Goal: Information Seeking & Learning: Learn about a topic

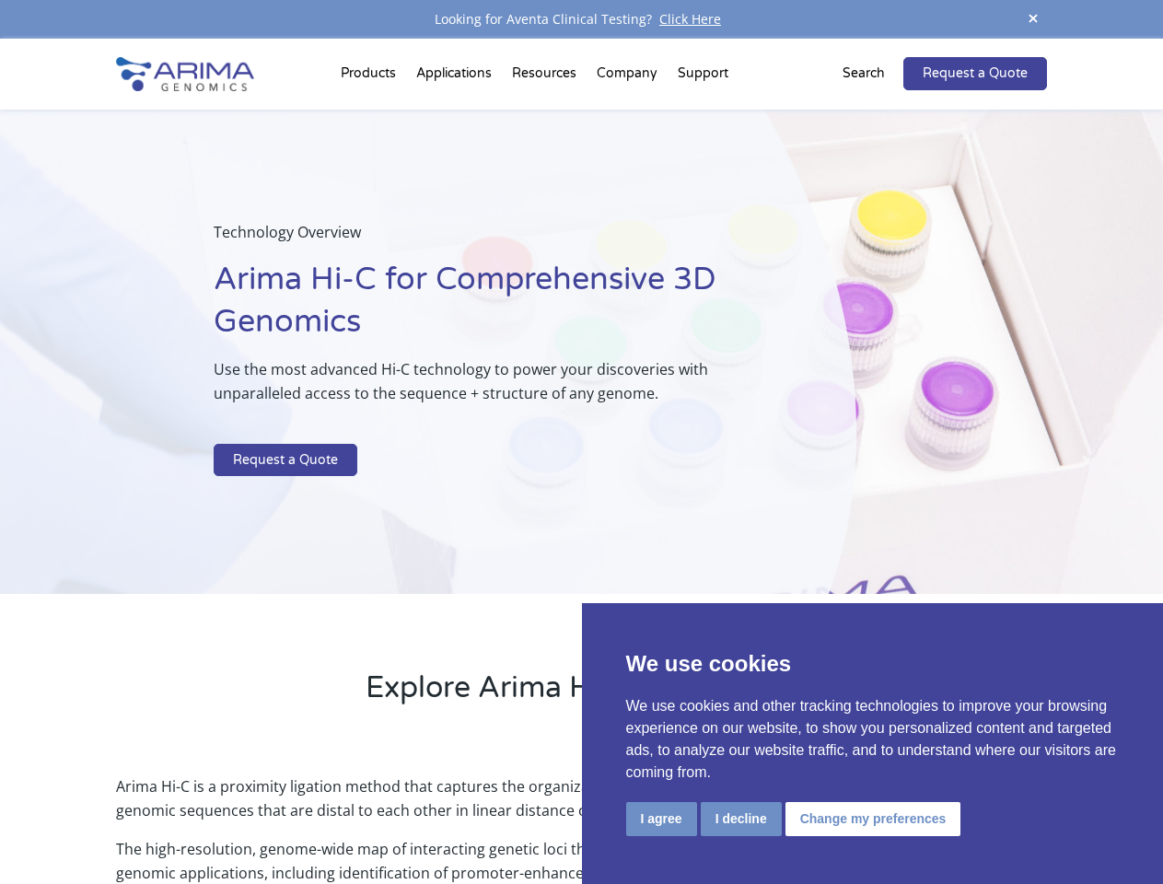
click at [581, 442] on p at bounding box center [489, 432] width 550 height 24
click at [661, 819] on button "I agree" at bounding box center [661, 819] width 71 height 34
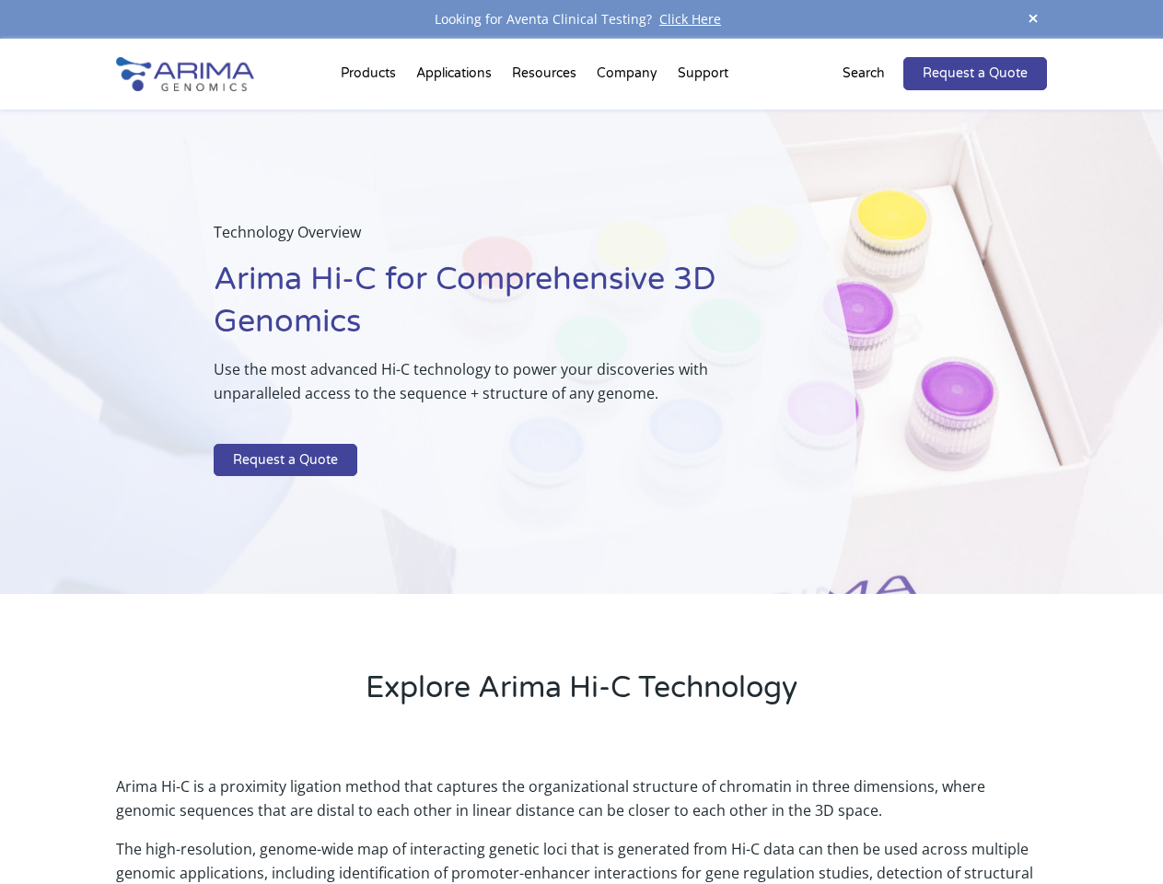
click at [741, 819] on p "Arima Hi-C is a proximity ligation method that captures the organizational stru…" at bounding box center [581, 806] width 930 height 63
click at [870, 819] on p "Arima Hi-C is a proximity ligation method that captures the organizational stru…" at bounding box center [581, 806] width 930 height 63
click at [1033, 19] on span at bounding box center [1034, 19] width 28 height 25
click at [581, 461] on div "Technology Overview Arima Hi-C for Comprehensive 3D Genomics Use the most advan…" at bounding box center [428, 352] width 857 height 485
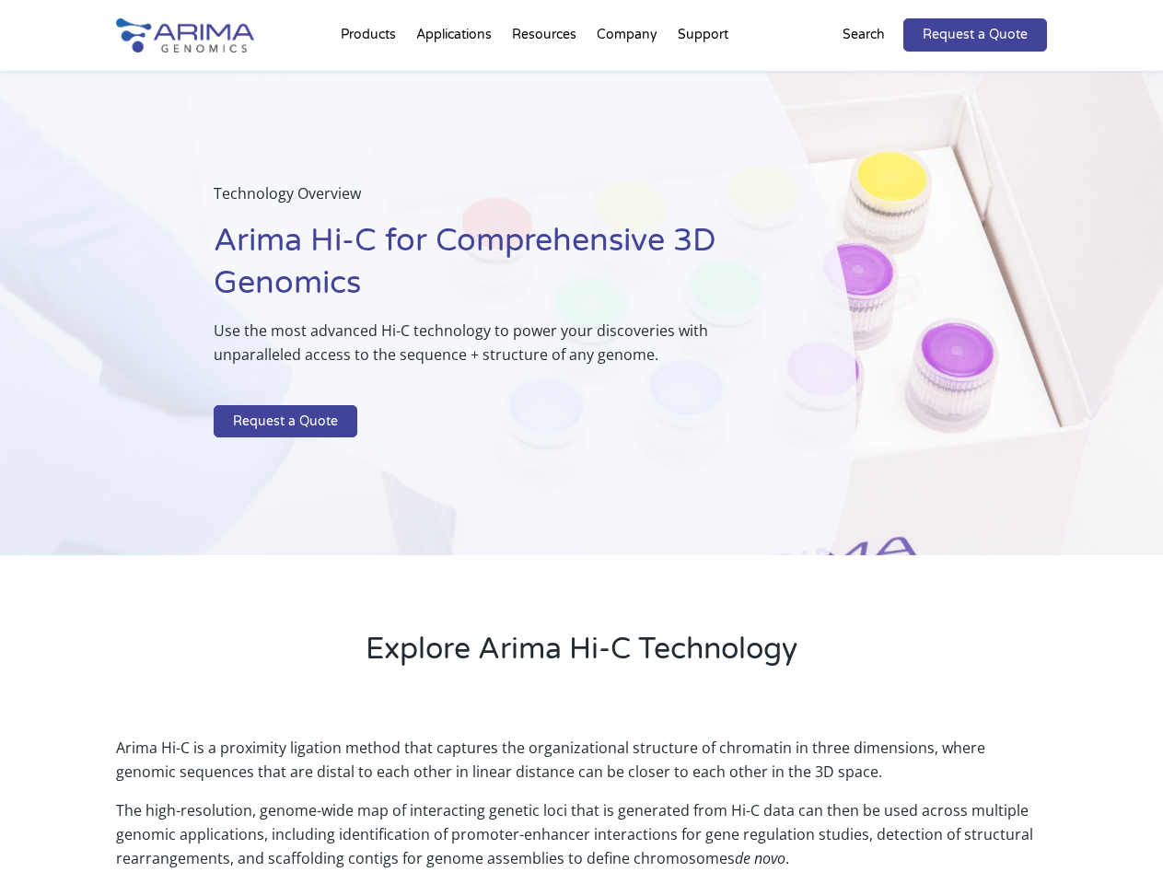
click at [371, 77] on div "Technology Overview Arima Hi-C for Comprehensive 3D Genomics Use the most advan…" at bounding box center [428, 313] width 857 height 485
click at [546, 77] on div "Technology Overview Arima Hi-C for Comprehensive 3D Genomics Use the most advan…" at bounding box center [428, 313] width 857 height 485
click at [628, 77] on div "Technology Overview Arima Hi-C for Comprehensive 3D Genomics Use the most advan…" at bounding box center [428, 313] width 857 height 485
click at [703, 77] on div "Technology Overview Arima Hi-C for Comprehensive 3D Genomics Use the most advan…" at bounding box center [428, 313] width 857 height 485
